Goal: Information Seeking & Learning: Learn about a topic

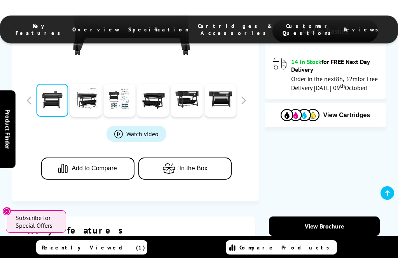
scroll to position [287, 0]
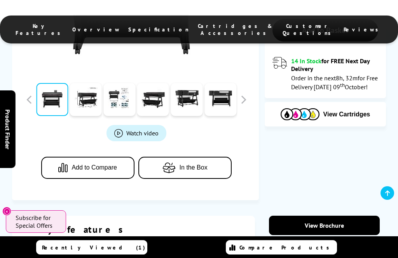
click at [312, 108] on img at bounding box center [300, 114] width 39 height 12
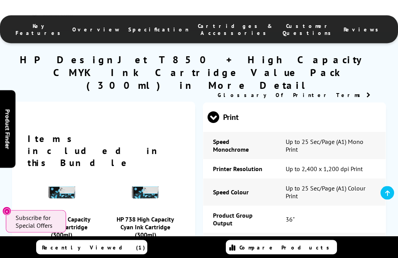
scroll to position [849, 0]
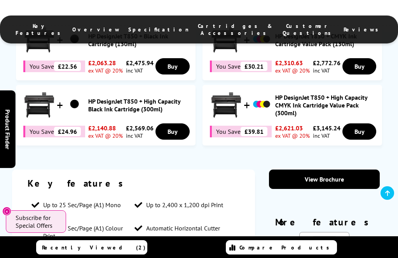
scroll to position [505, 0]
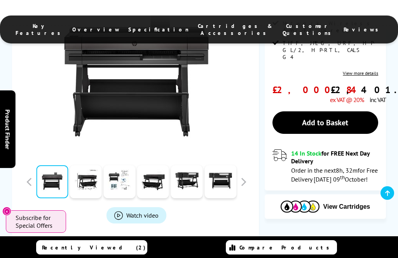
click at [305, 201] on img at bounding box center [300, 207] width 39 height 12
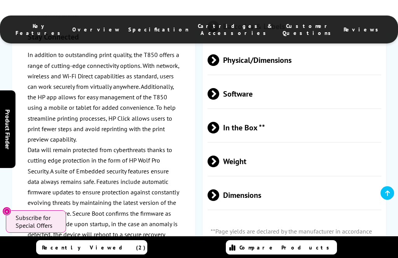
scroll to position [1755, 0]
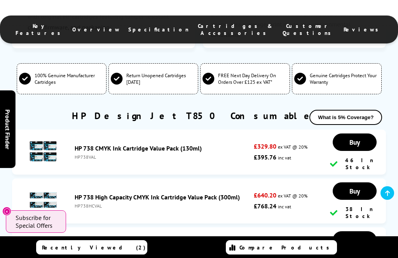
click at [111, 194] on link "HP 738 High Capacity CMYK Ink Cartridge Value Pack (300ml)" at bounding box center [157, 198] width 165 height 8
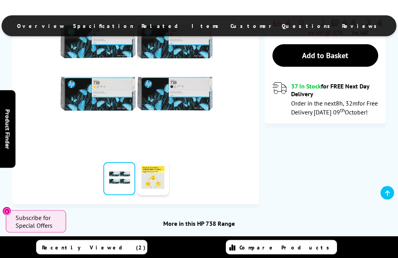
scroll to position [191, 0]
